Goal: Information Seeking & Learning: Learn about a topic

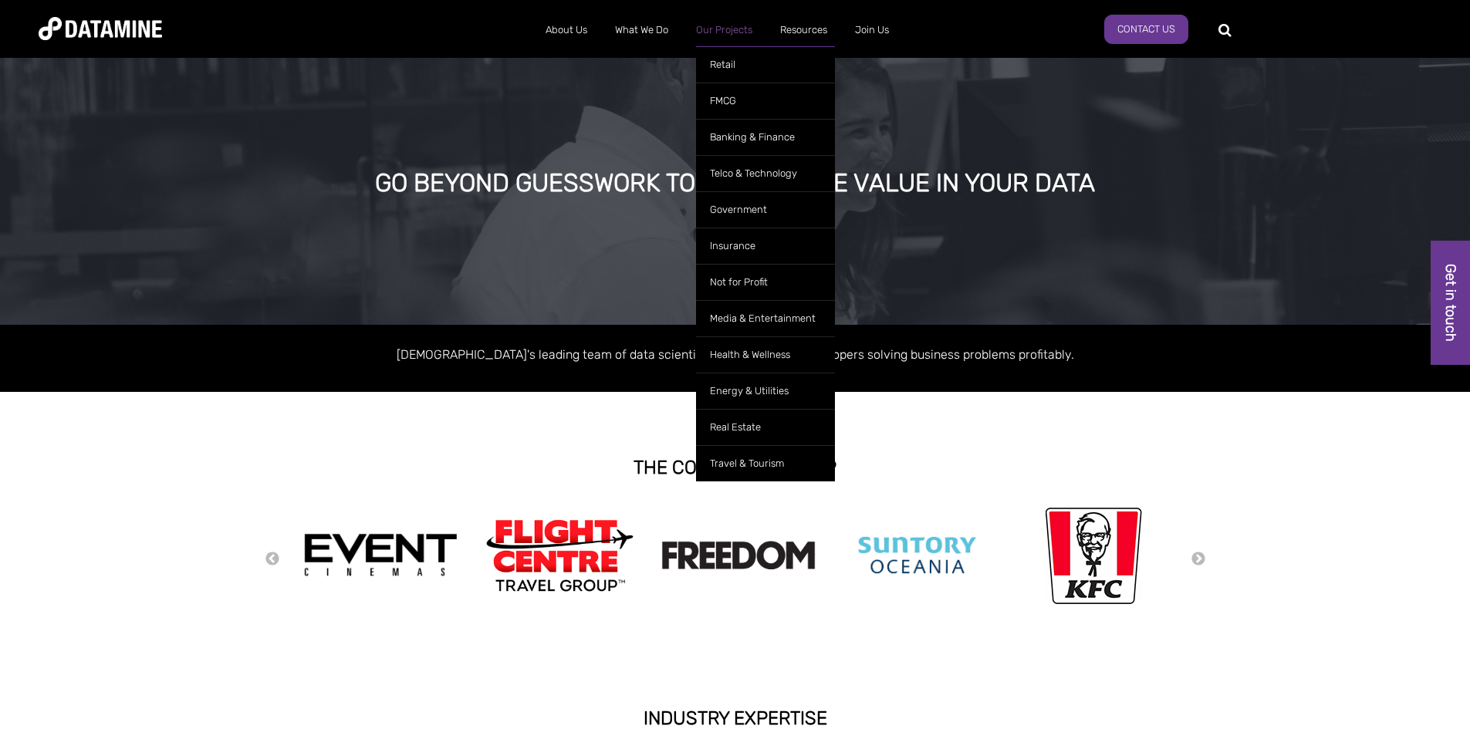
click at [726, 35] on link "Our Projects" at bounding box center [724, 30] width 84 height 40
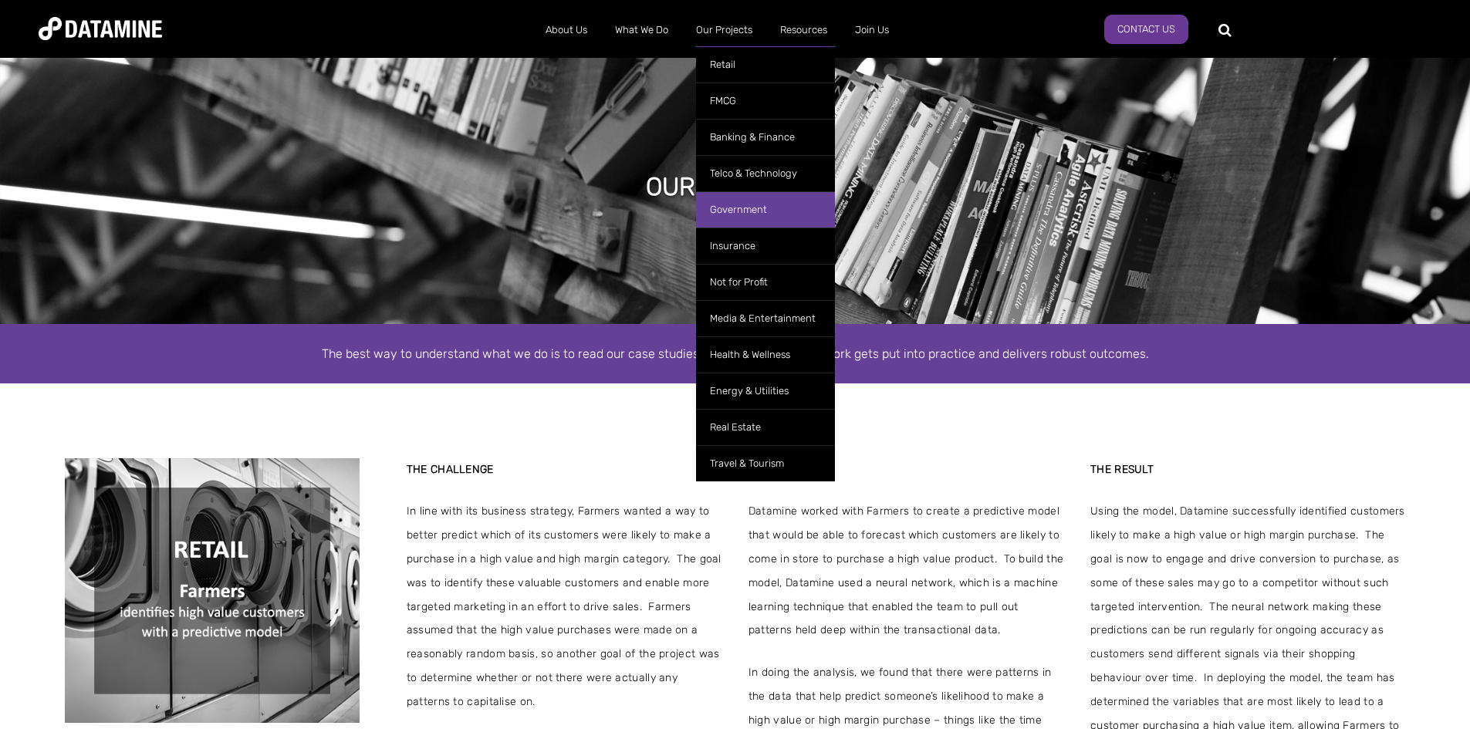
click at [749, 212] on link "Government" at bounding box center [765, 209] width 139 height 36
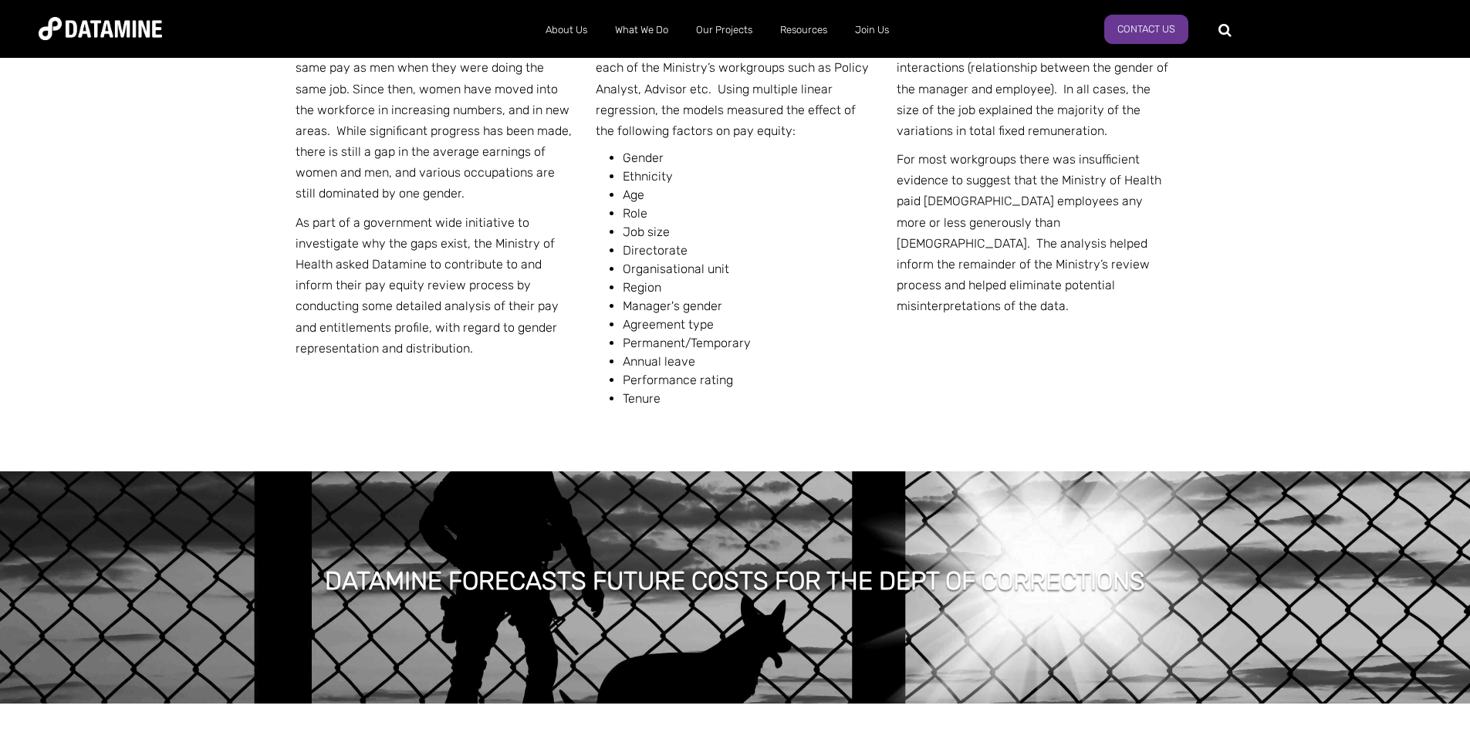
scroll to position [2161, 0]
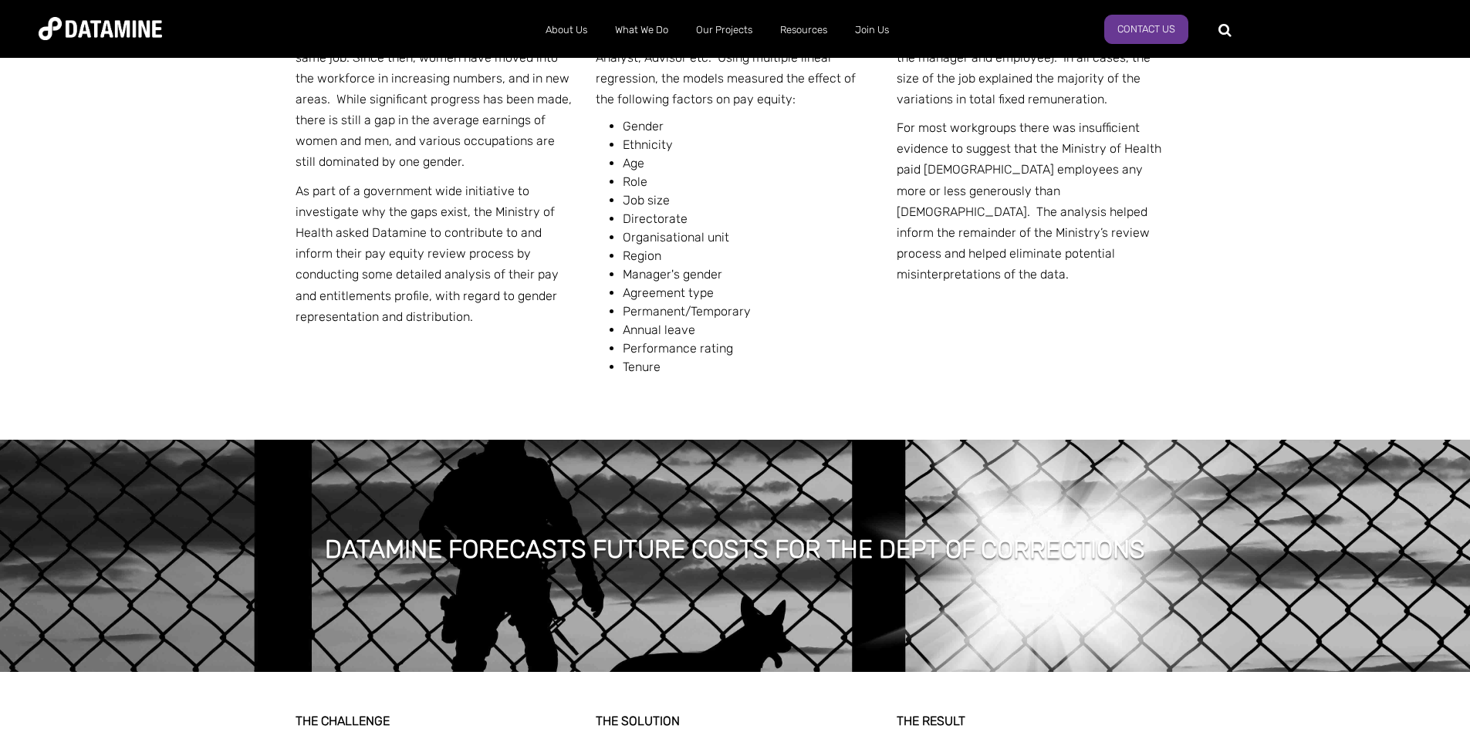
click at [818, 332] on li "Annual leave" at bounding box center [749, 330] width 252 height 19
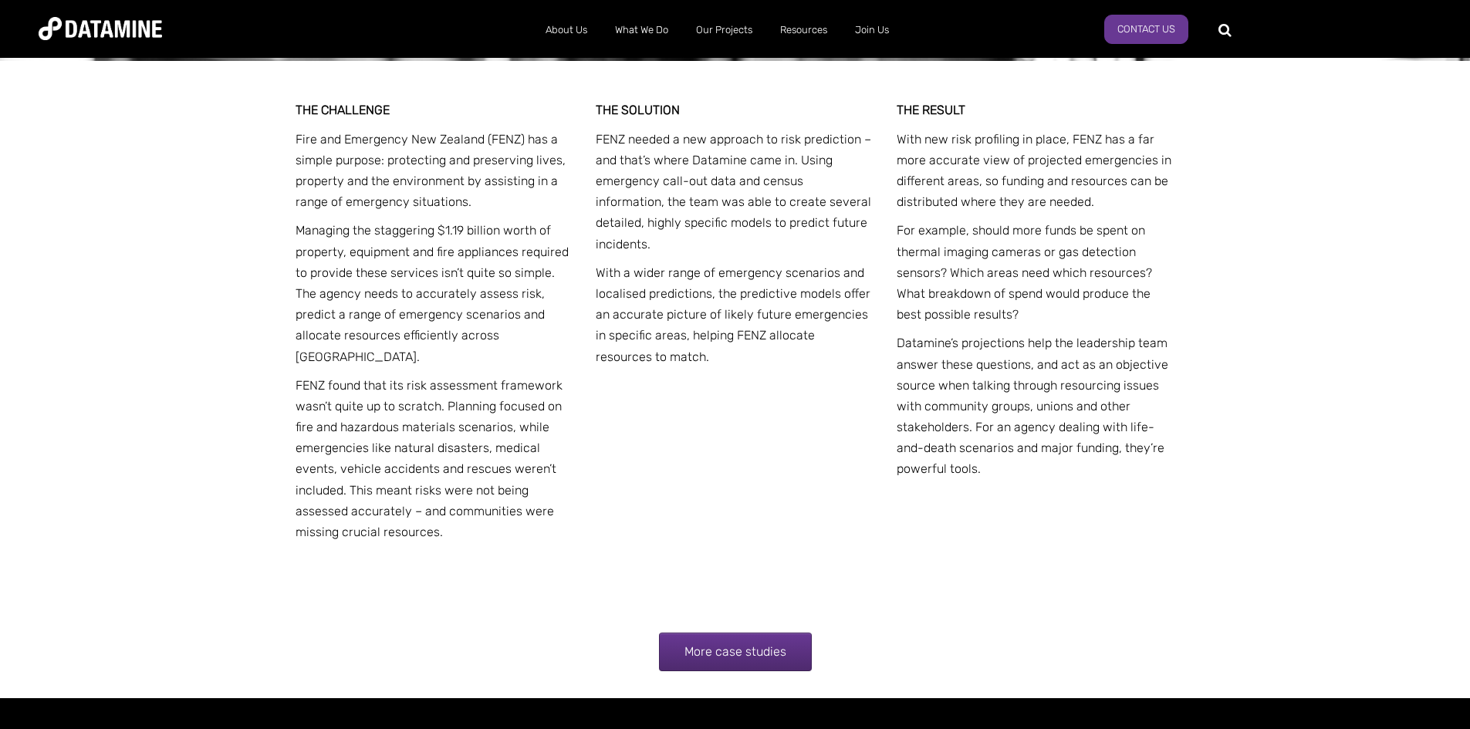
scroll to position [6210, 0]
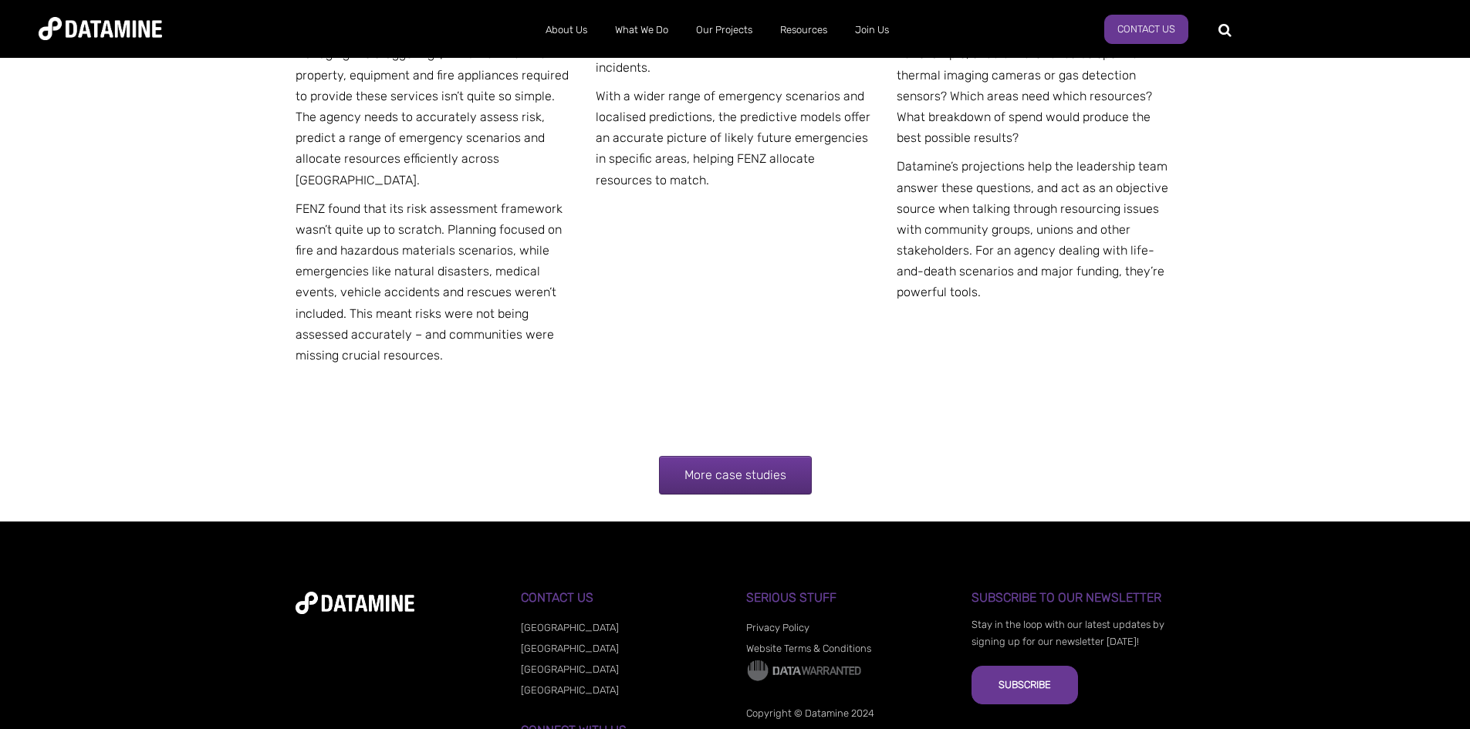
click at [725, 456] on link "More case studies" at bounding box center [735, 475] width 153 height 39
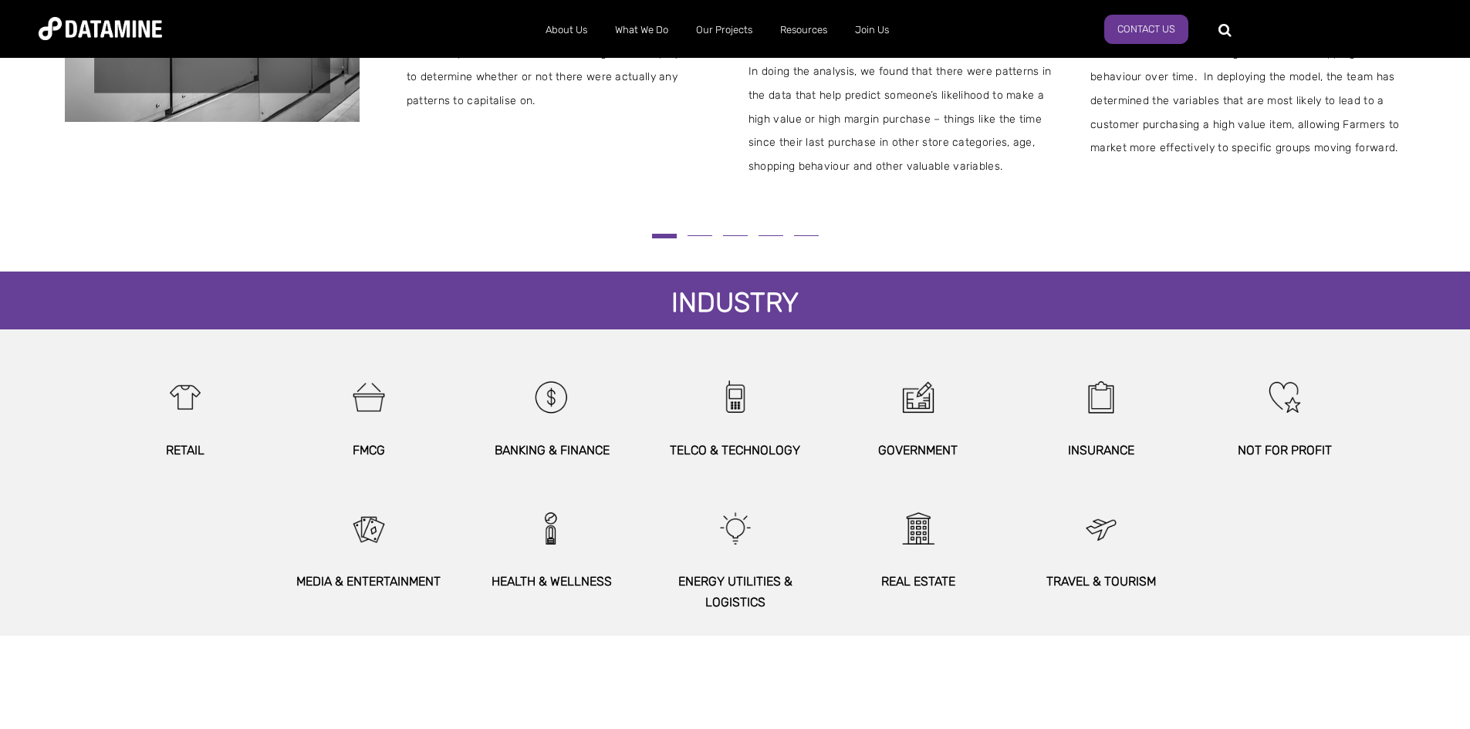
scroll to position [524, 0]
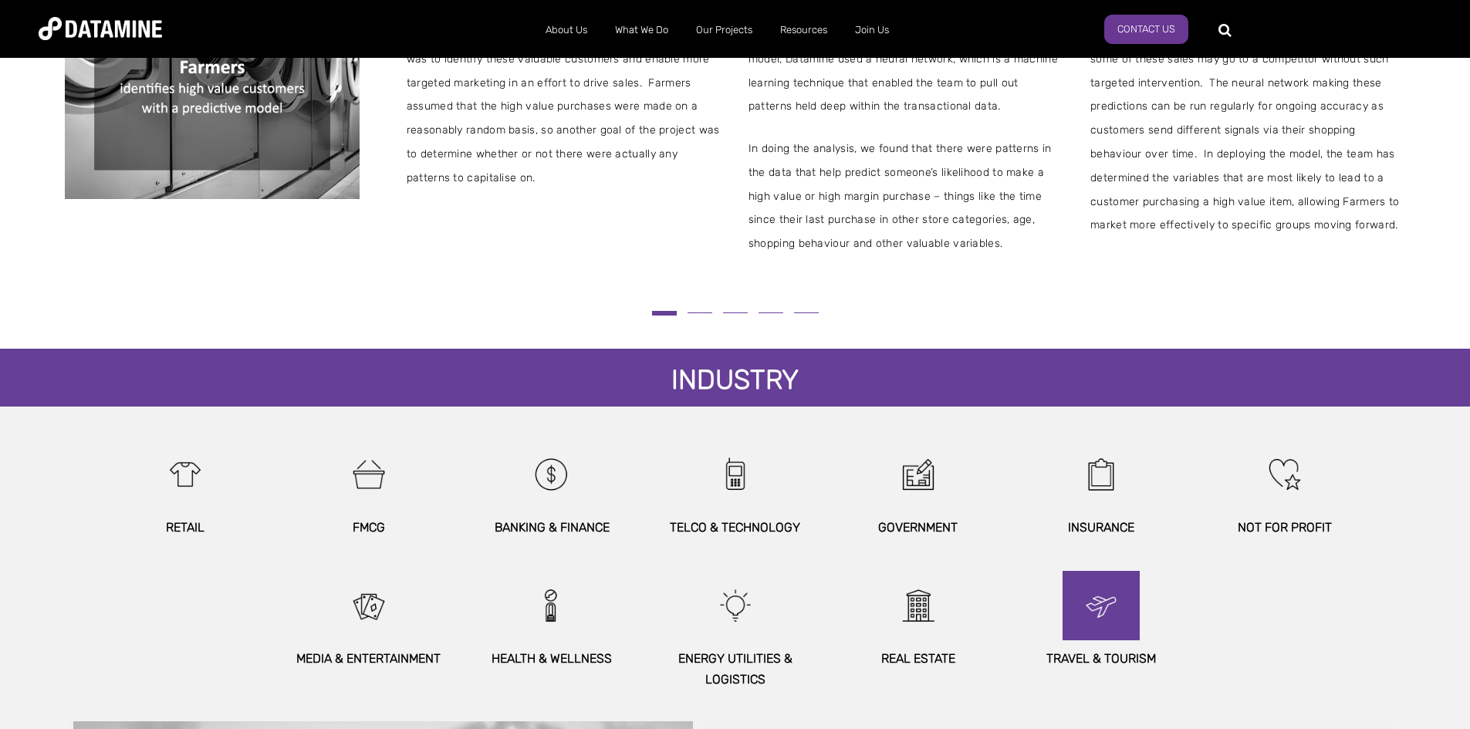
click at [1100, 624] on img at bounding box center [1101, 605] width 66 height 69
click at [1098, 597] on img at bounding box center [1101, 605] width 66 height 69
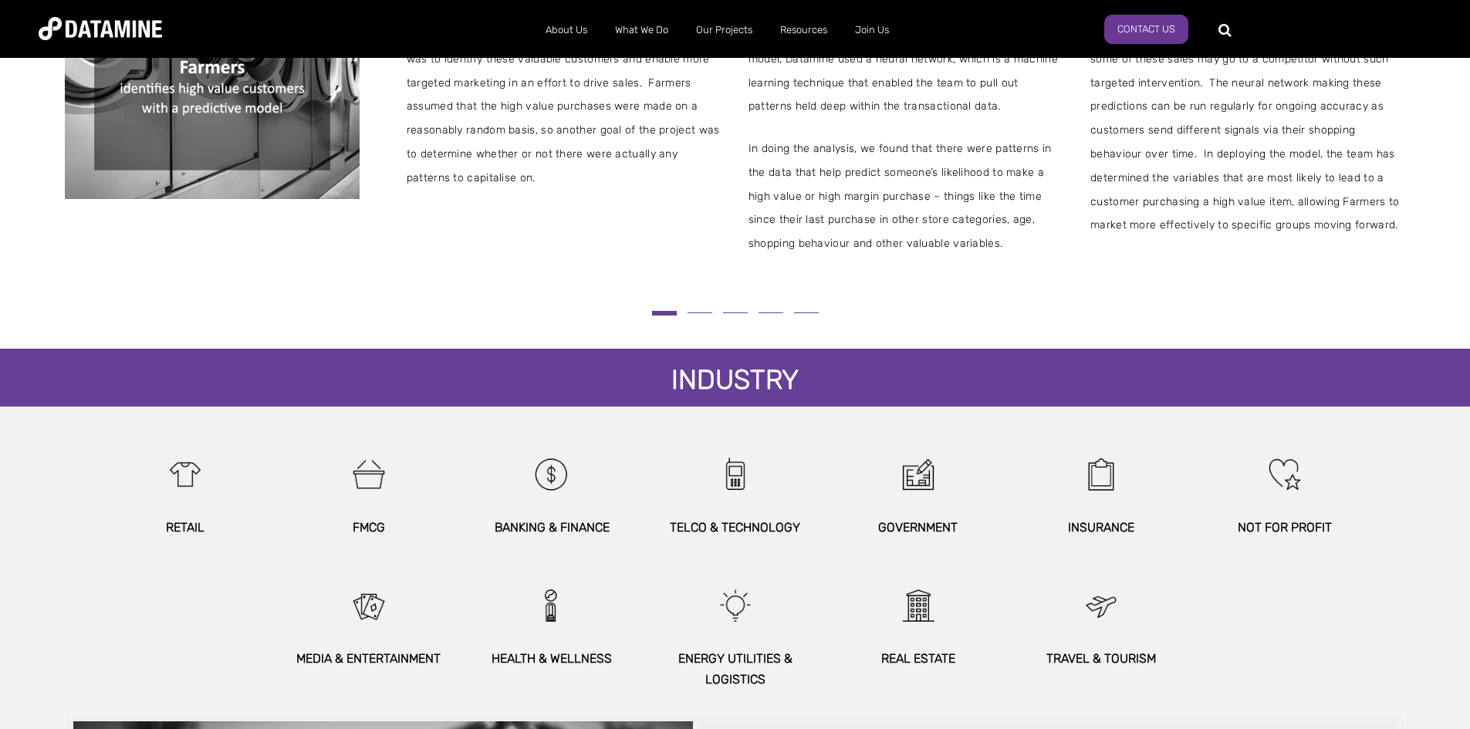
click at [1088, 672] on div "Travel & Tourism" at bounding box center [1101, 630] width 183 height 119
click at [1082, 655] on p "Travel & Tourism" at bounding box center [1102, 658] width 166 height 21
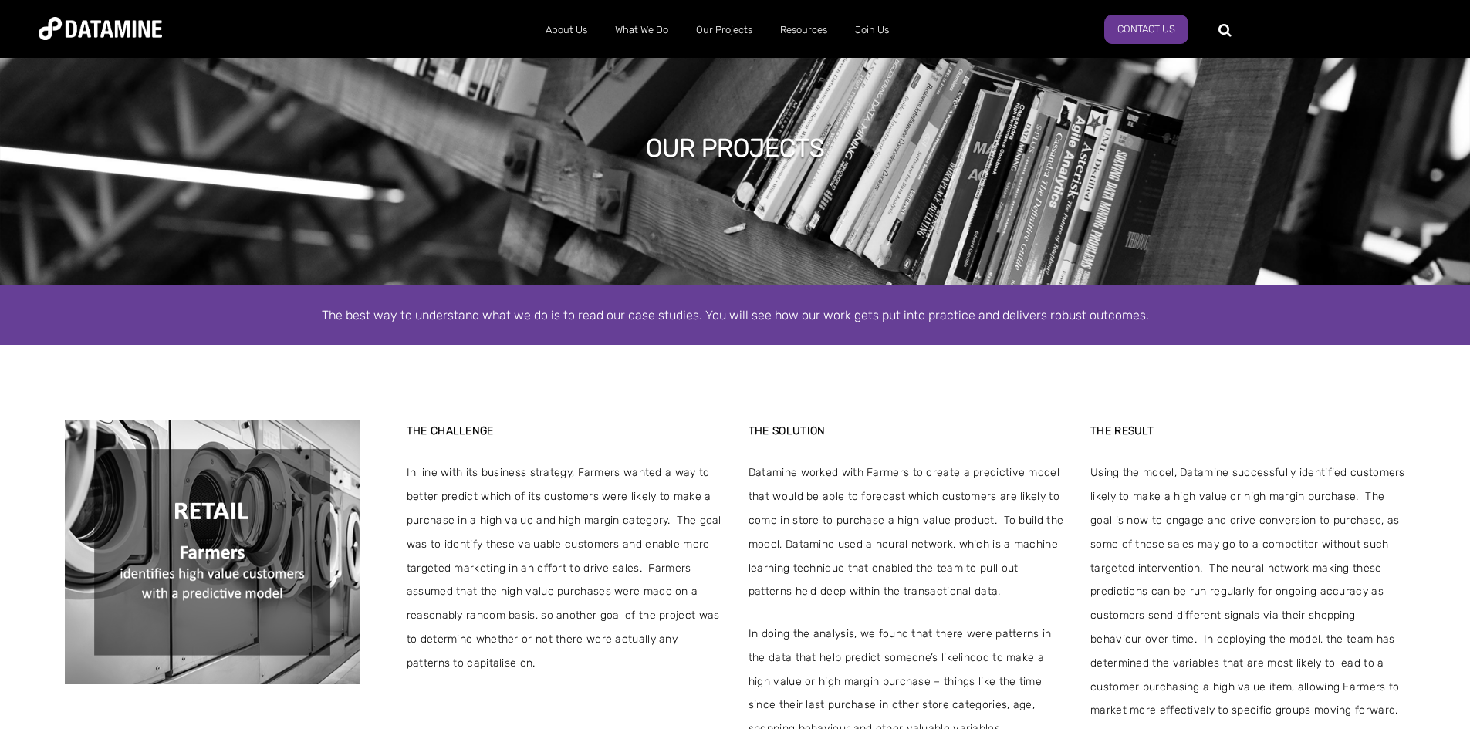
scroll to position [77, 0]
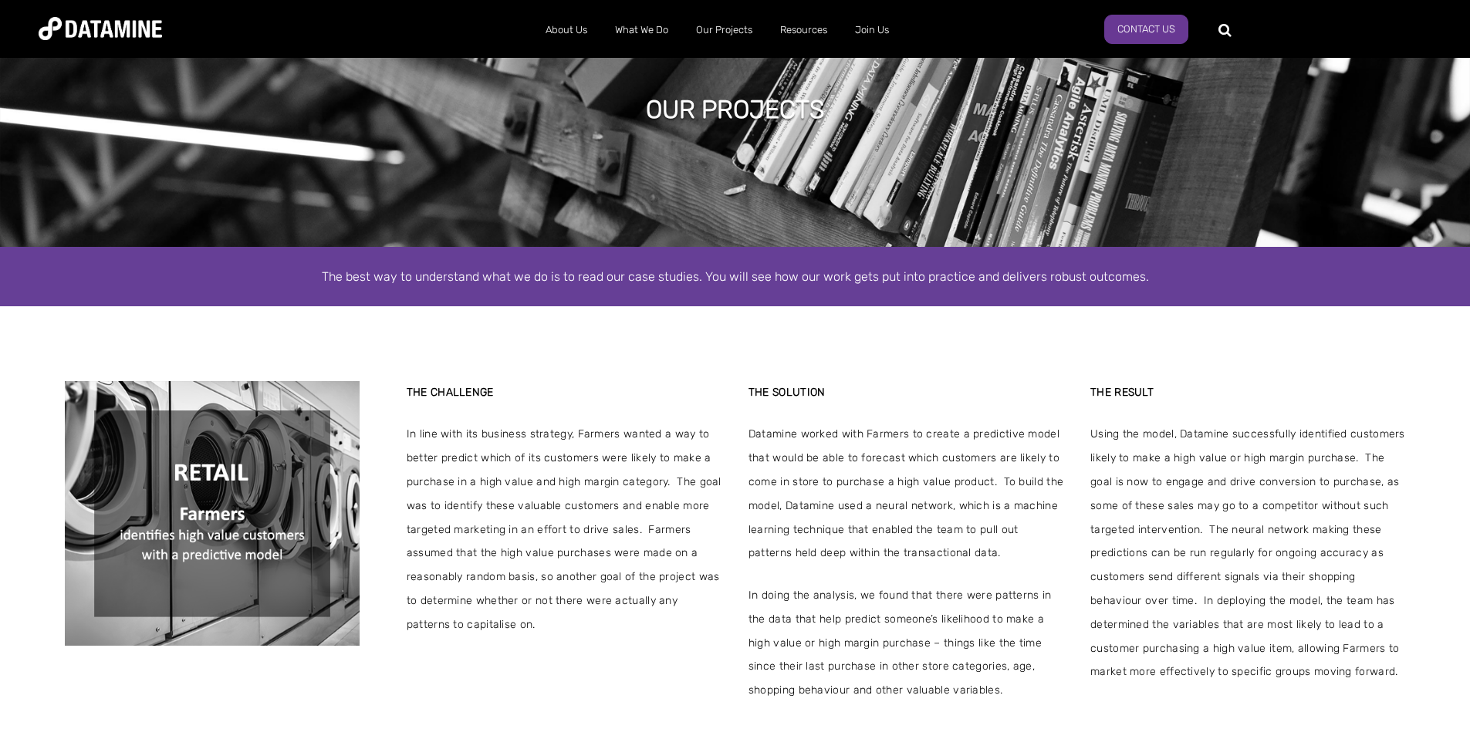
drag, startPoint x: 877, startPoint y: 494, endPoint x: 225, endPoint y: 440, distance: 653.7
click at [749, 440] on span "Datamine worked with Farmers to create a predictive model that would be able to…" at bounding box center [906, 494] width 315 height 143
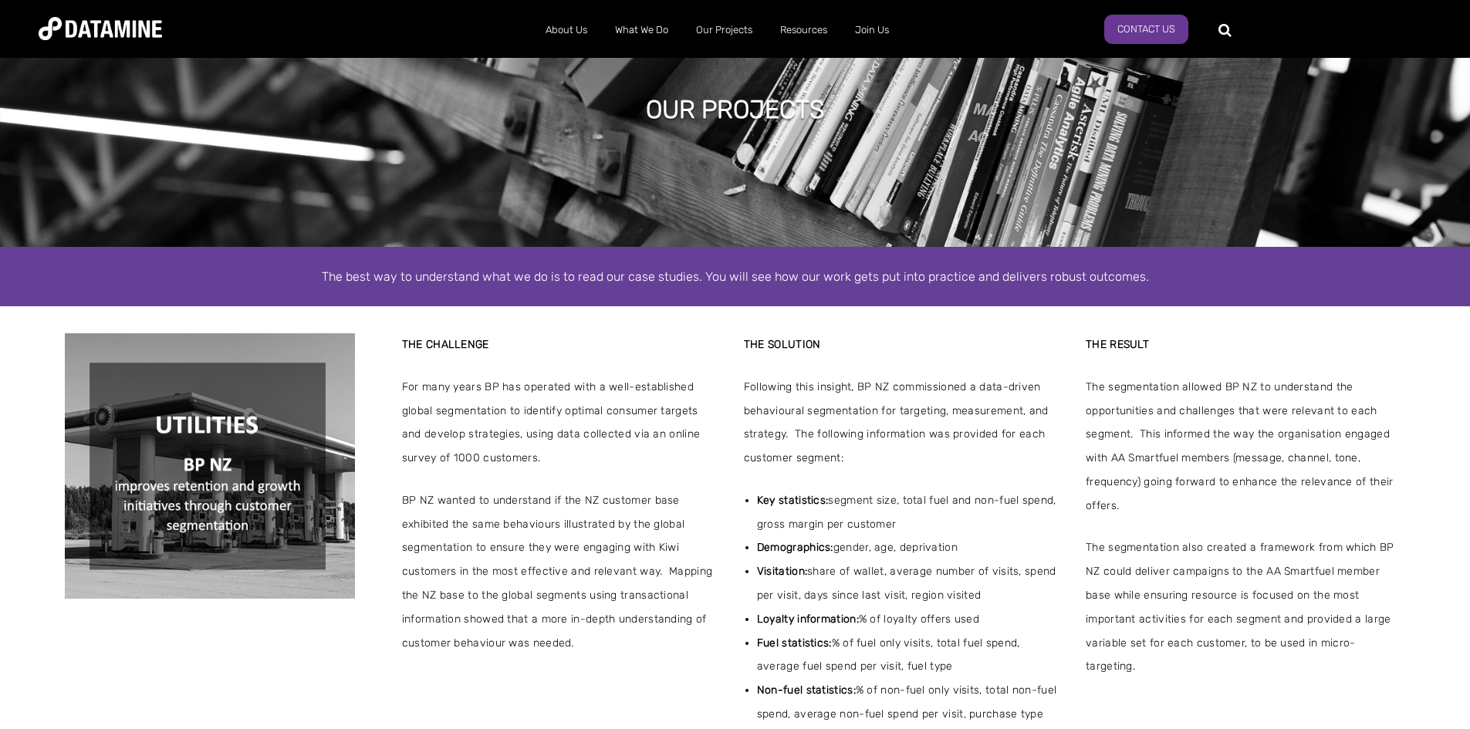
drag, startPoint x: 706, startPoint y: 517, endPoint x: 75, endPoint y: 511, distance: 630.7
click at [402, 509] on span "BP NZ wanted to understand if the NZ customer base exhibited the same behaviour…" at bounding box center [559, 572] width 315 height 167
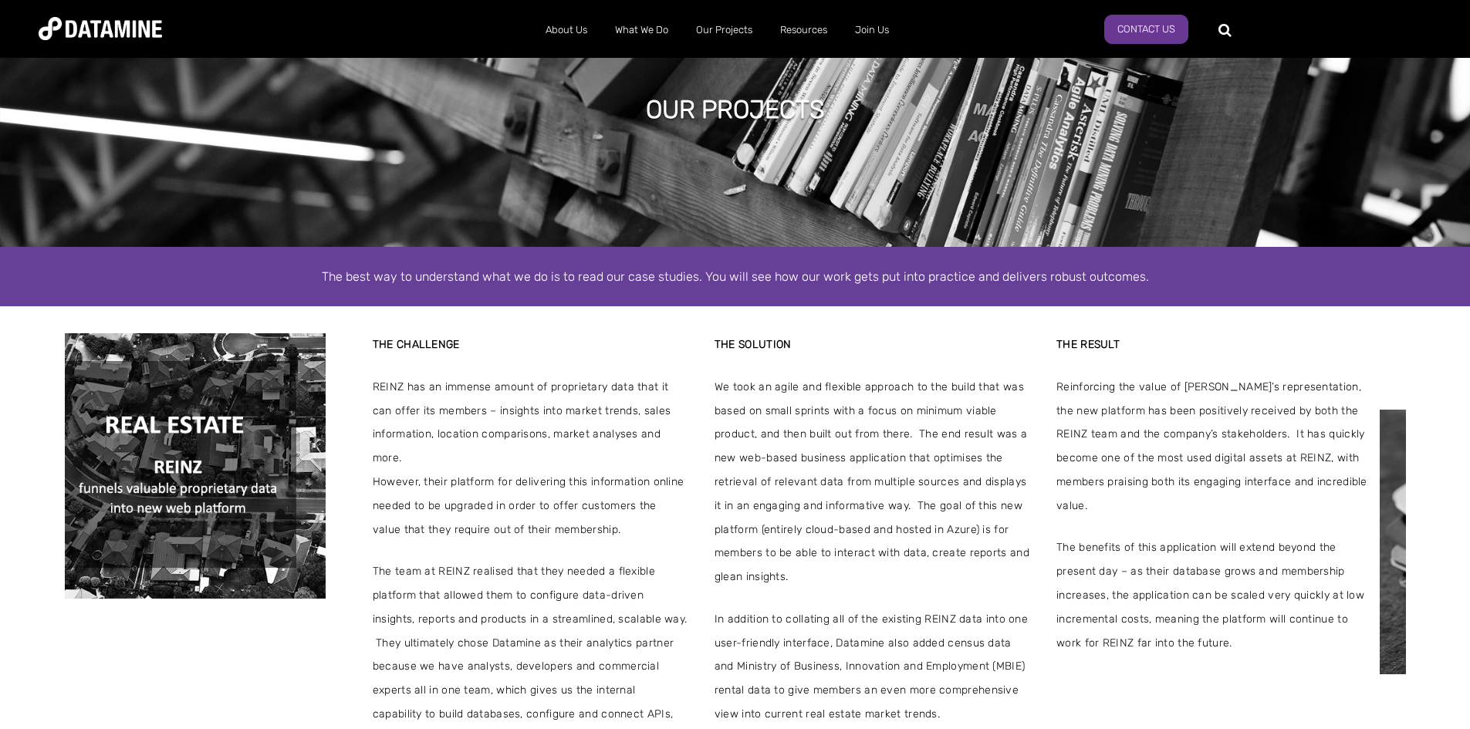
drag, startPoint x: 658, startPoint y: 472, endPoint x: 91, endPoint y: 499, distance: 568.0
click at [373, 483] on span "However, their platform for delivering this information online needed to be upg…" at bounding box center [530, 506] width 315 height 71
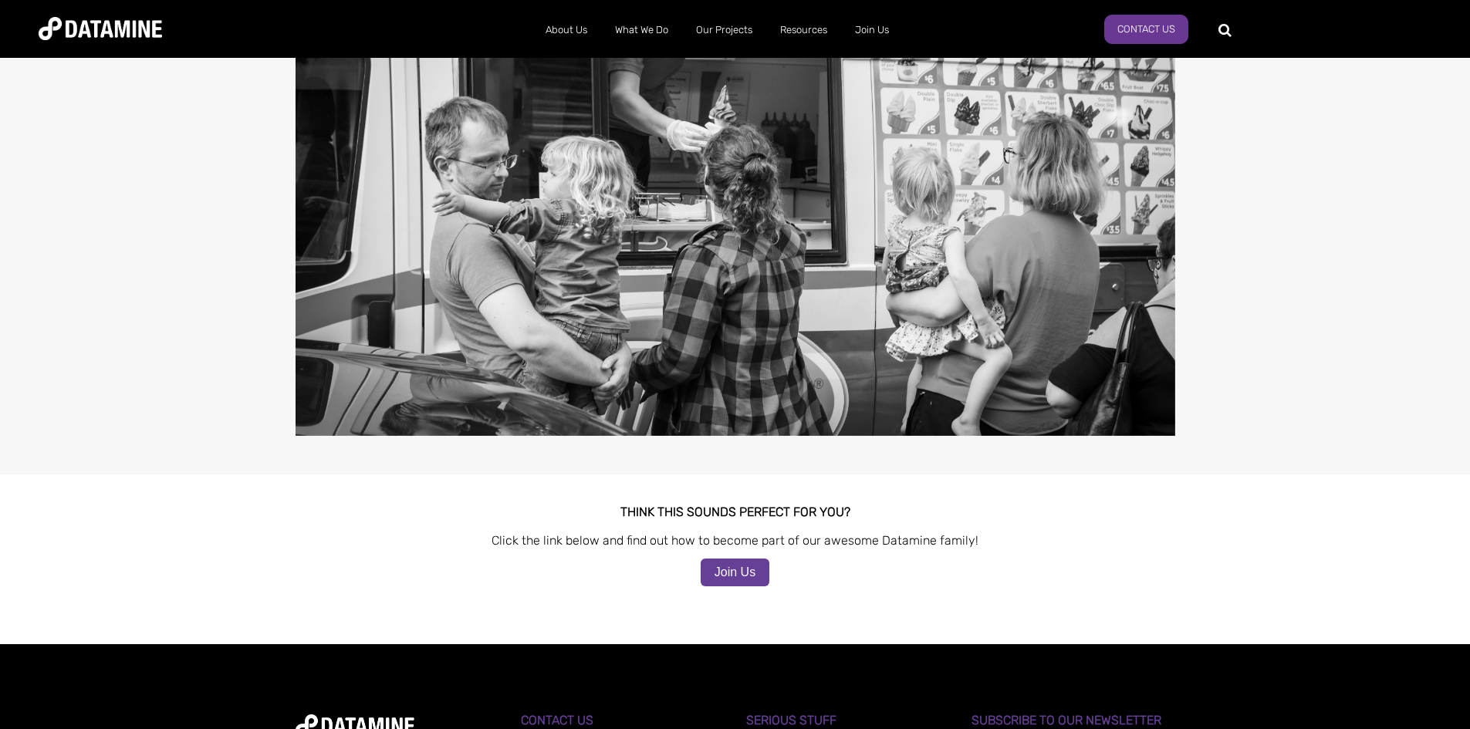
scroll to position [1158, 0]
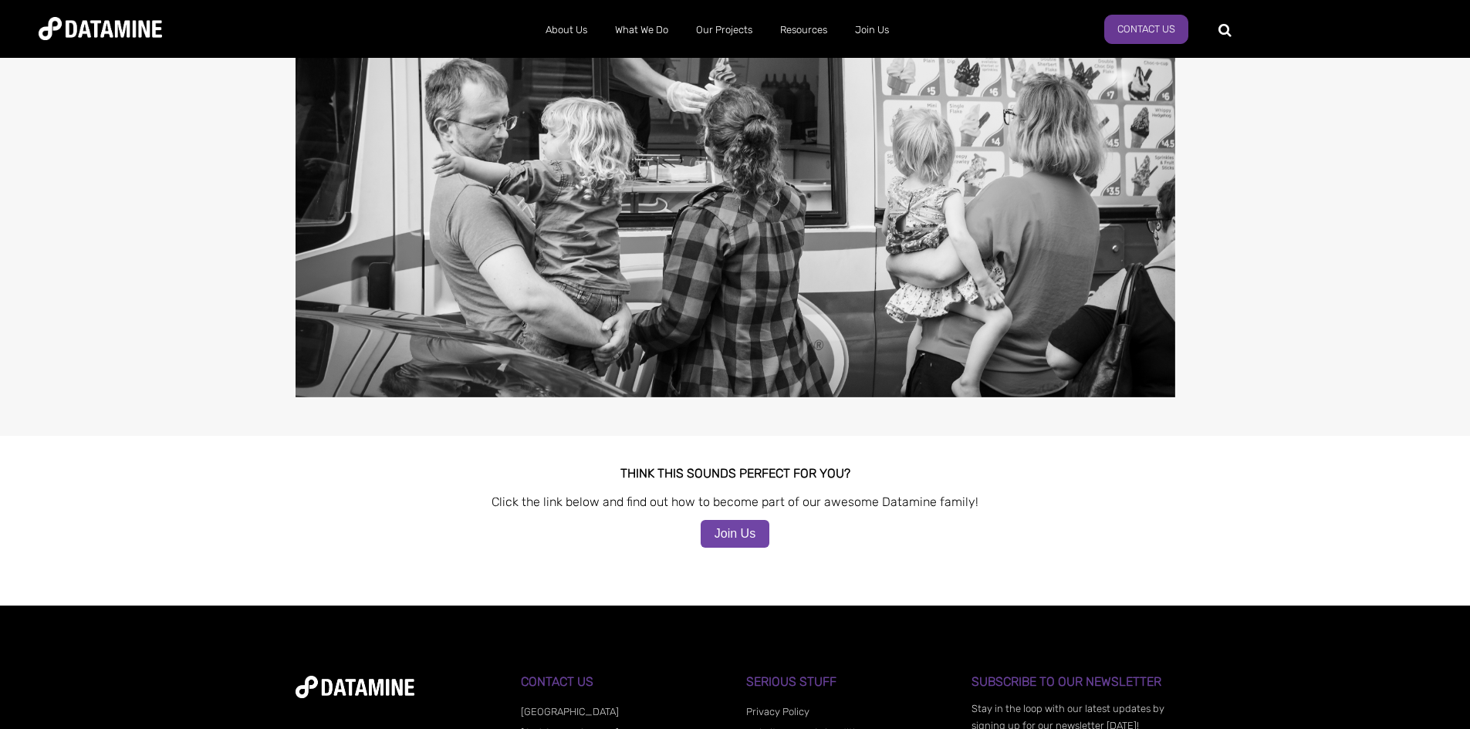
click at [733, 522] on link "Join Us" at bounding box center [735, 534] width 69 height 28
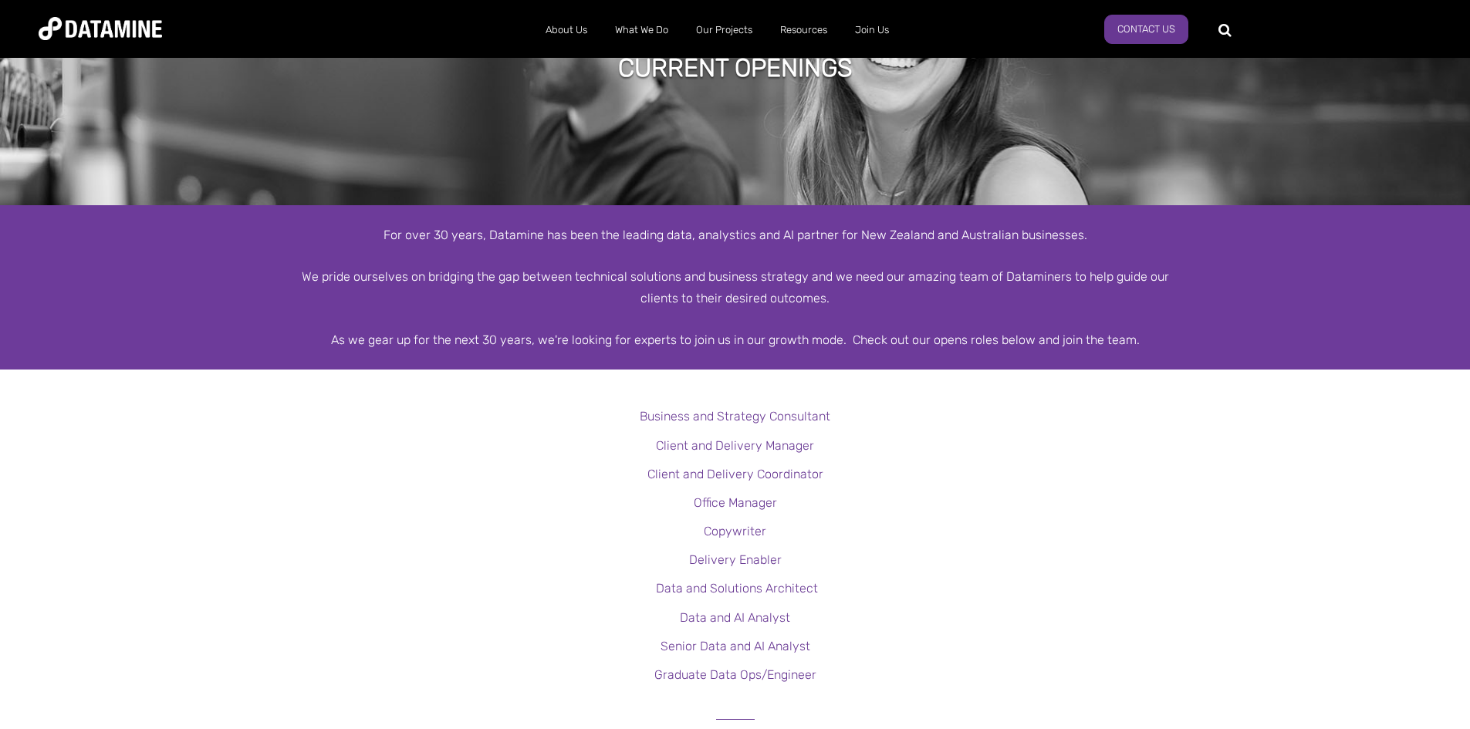
scroll to position [154, 0]
